Goal: Use online tool/utility: Utilize a website feature to perform a specific function

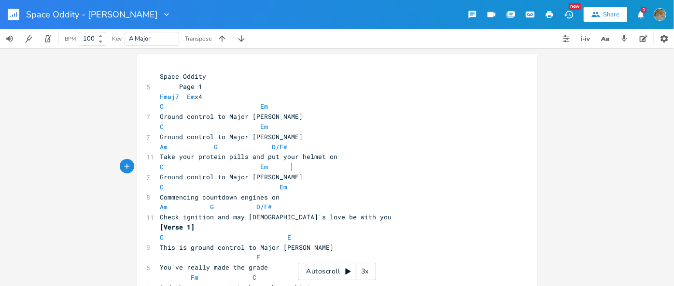
click at [287, 171] on pre "C Em" at bounding box center [332, 167] width 348 height 10
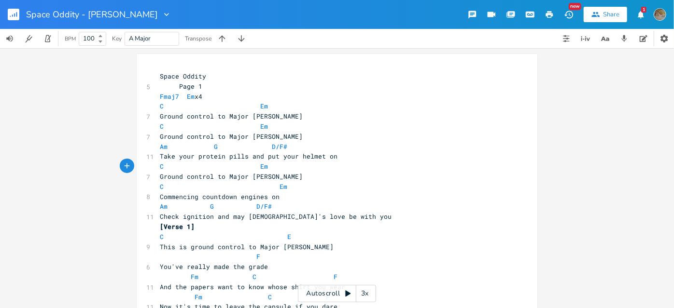
type textarea "​"
drag, startPoint x: 512, startPoint y: 108, endPoint x: 562, endPoint y: 87, distance: 54.1
click at [562, 87] on div "​ 5 Space Oddity Page 1 Fmaj7 Em x4 C Em 7 Ground control to Major [PERSON_NAME…" at bounding box center [337, 178] width 674 height 260
click at [657, 41] on button "Preferences" at bounding box center [663, 38] width 19 height 19
click at [344, 285] on div "Autoscroll 3x" at bounding box center [337, 293] width 78 height 17
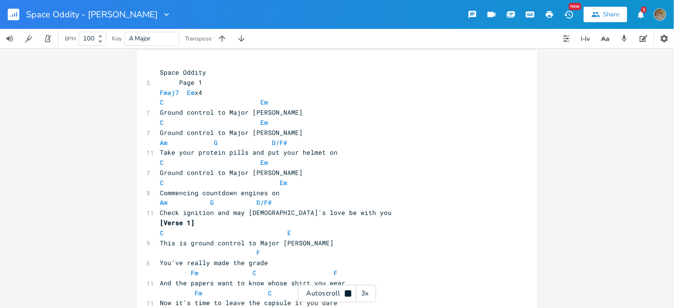
click at [366, 285] on div "3x" at bounding box center [364, 293] width 17 height 17
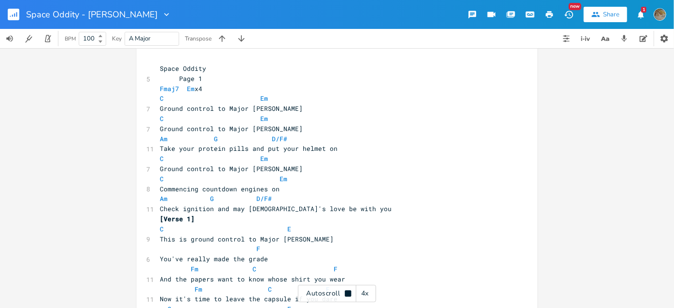
click at [367, 285] on div "4x" at bounding box center [364, 293] width 17 height 17
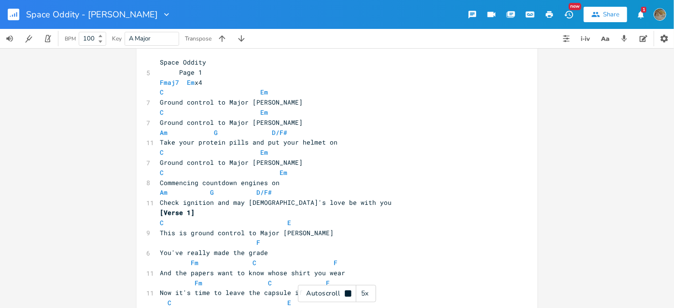
click at [367, 285] on div "5x" at bounding box center [364, 293] width 17 height 17
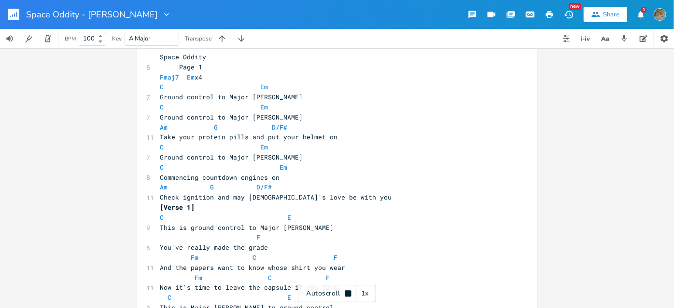
click at [350, 285] on icon at bounding box center [348, 294] width 6 height 6
